Goal: Check status: Check status

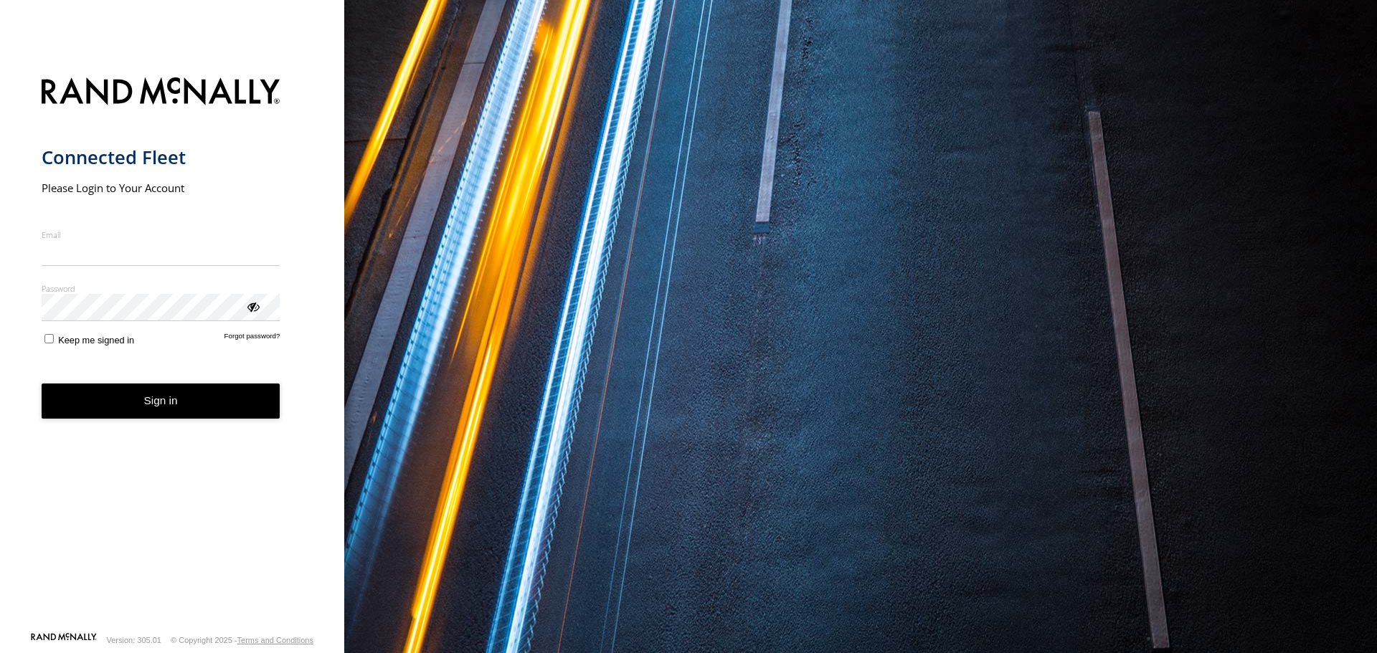
type input "**********"
click at [142, 417] on button "Sign in" at bounding box center [161, 401] width 239 height 35
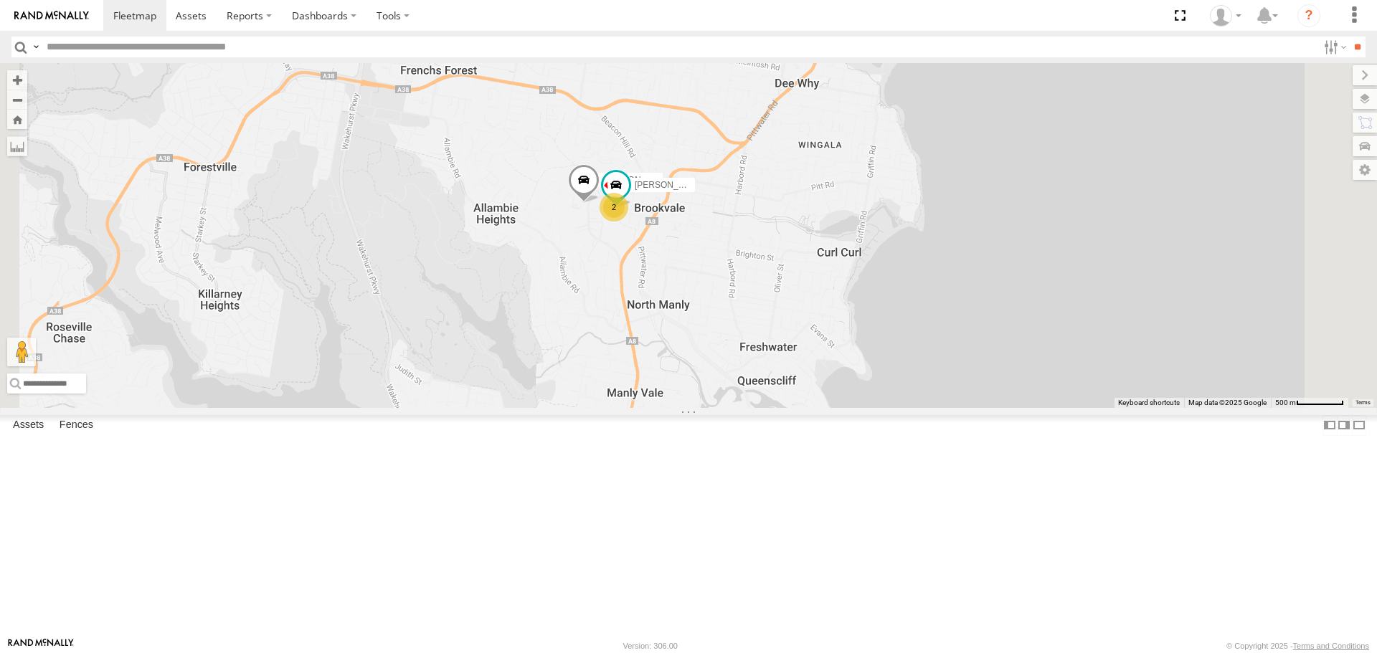
click at [0, 0] on div at bounding box center [0, 0] width 0 height 0
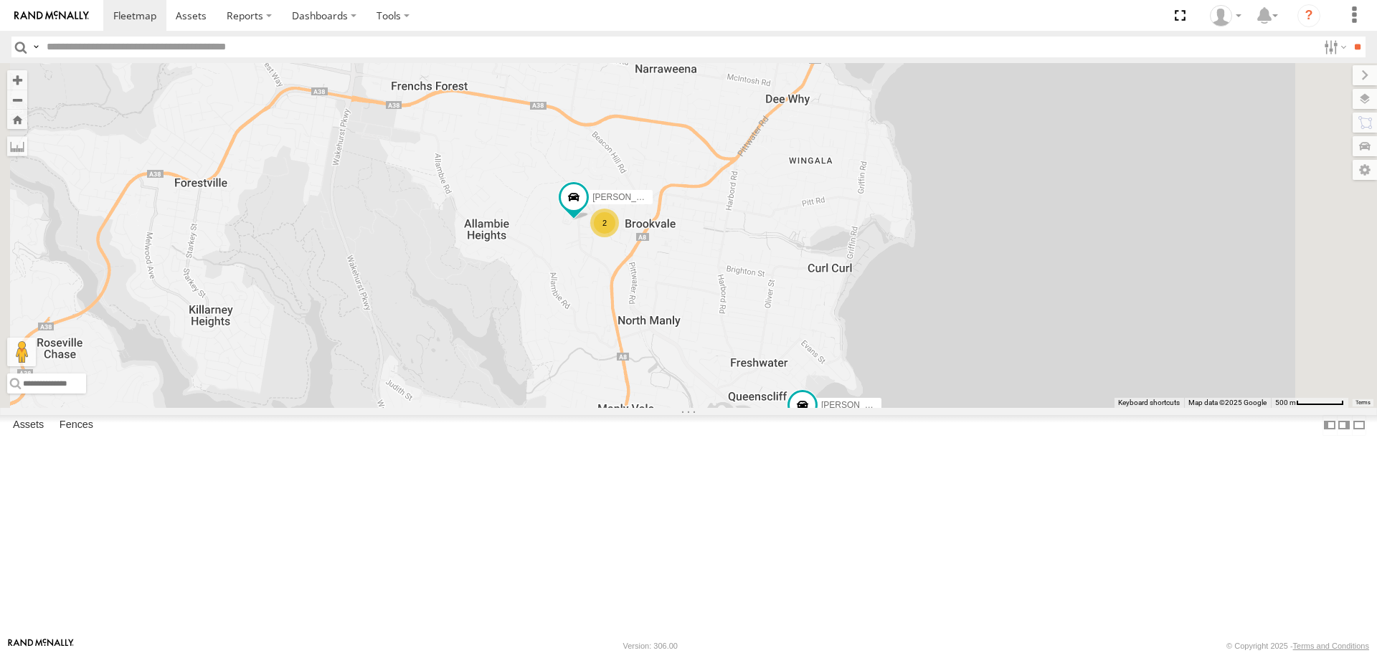
click at [619, 237] on div "2" at bounding box center [604, 223] width 29 height 29
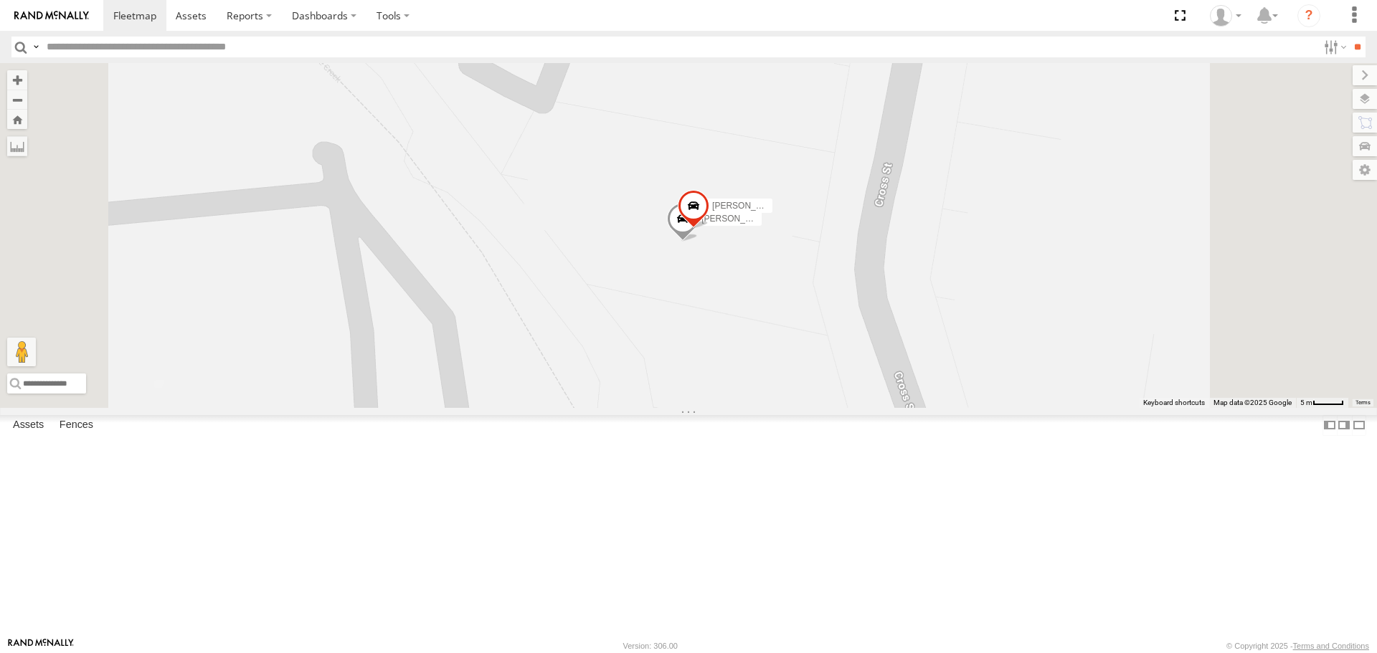
click at [709, 229] on span at bounding box center [694, 209] width 32 height 39
drag, startPoint x: 135, startPoint y: 15, endPoint x: 164, endPoint y: 16, distance: 28.7
click at [135, 15] on span at bounding box center [134, 16] width 43 height 14
